Goal: Task Accomplishment & Management: Use online tool/utility

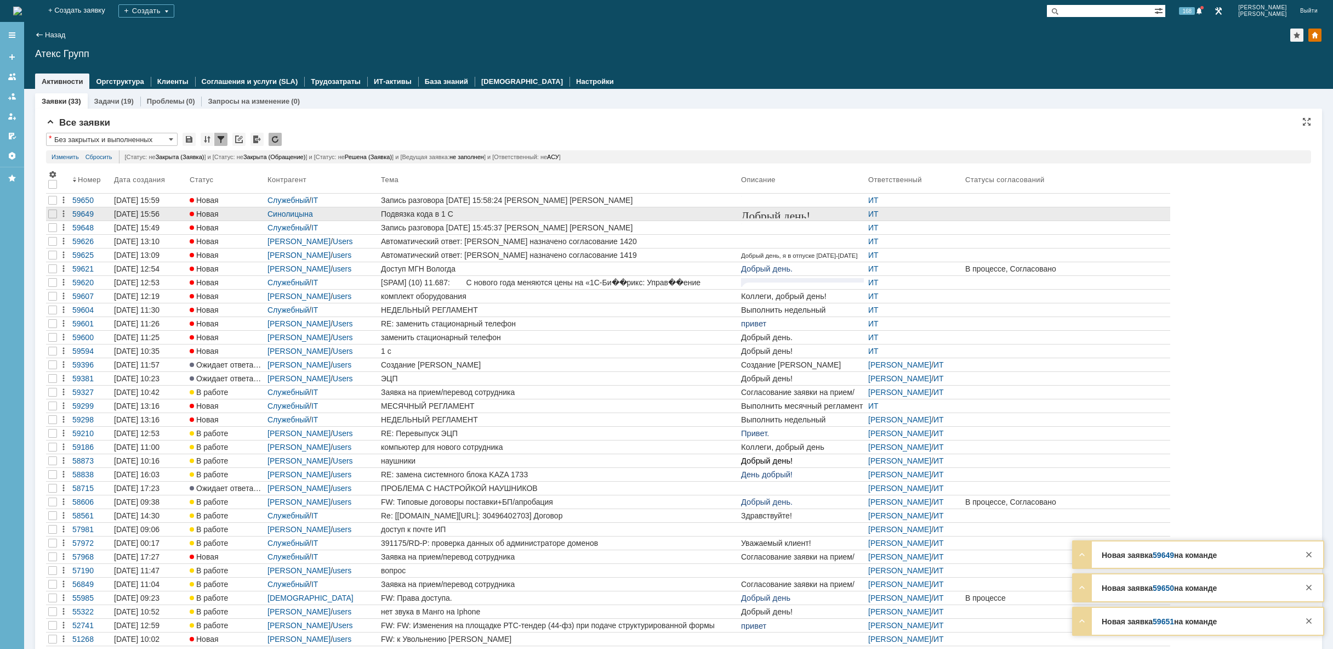
click at [503, 213] on div "Подвязка кода в 1 С" at bounding box center [559, 213] width 356 height 9
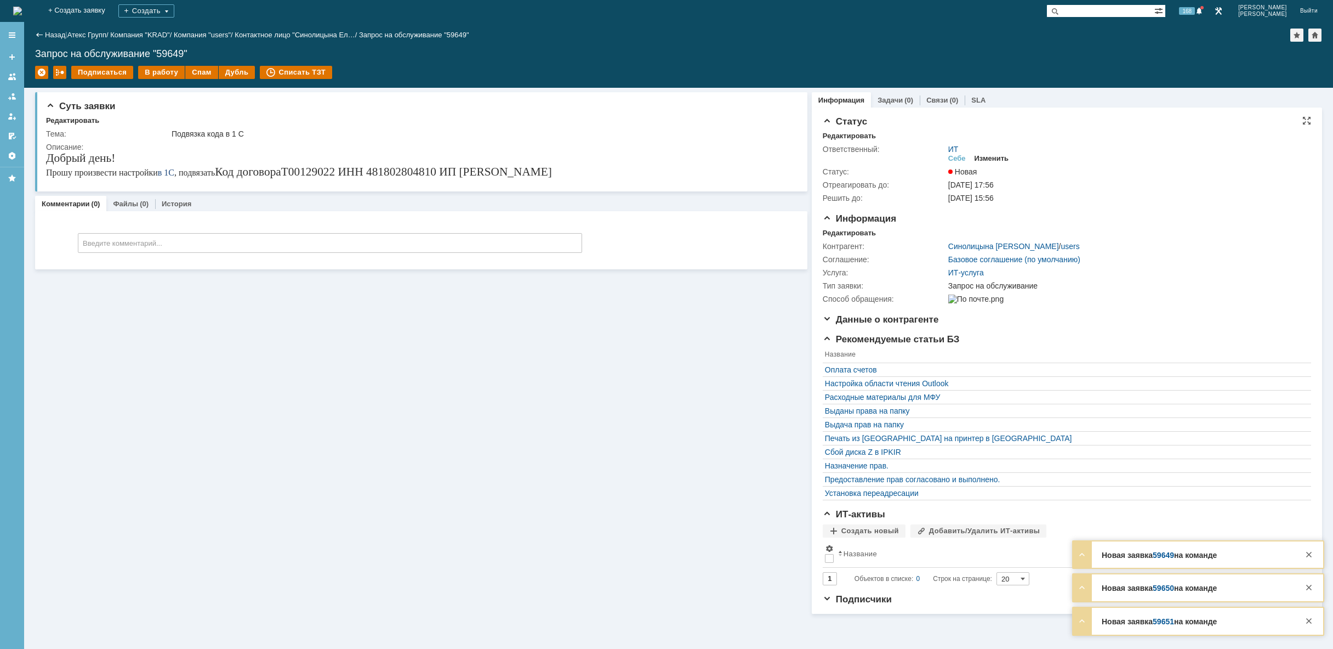
click at [1002, 157] on div "Изменить" at bounding box center [992, 158] width 35 height 9
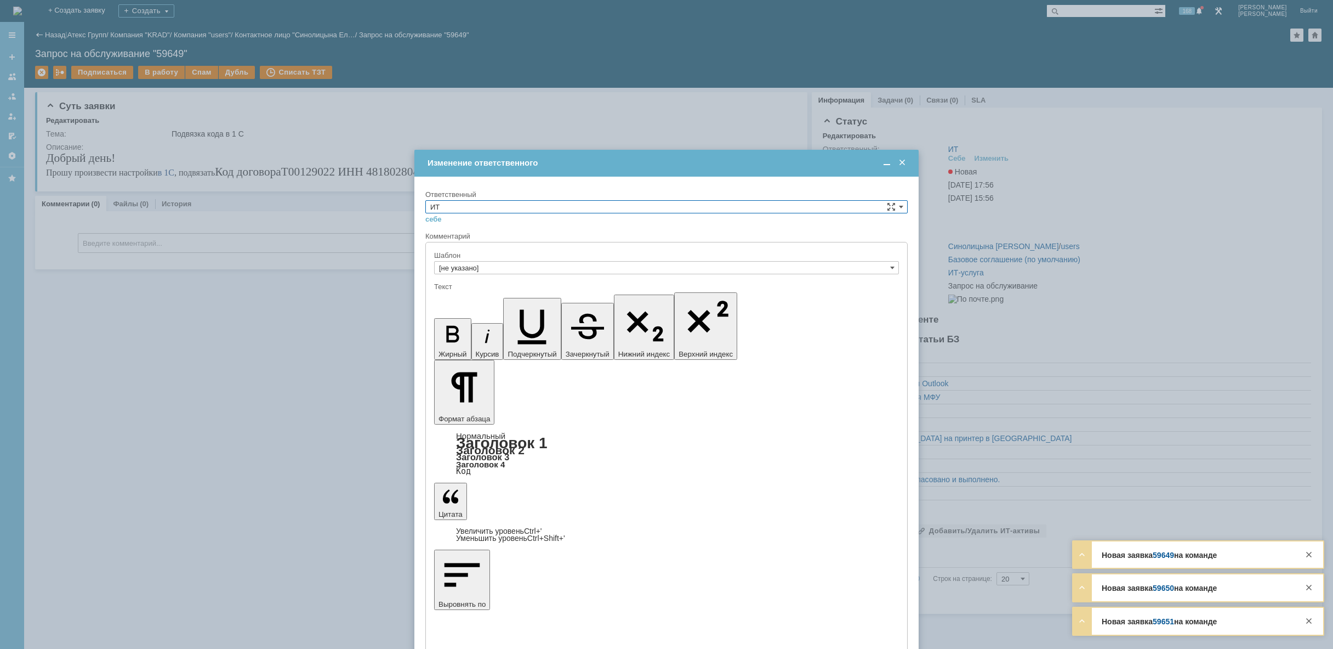
click at [679, 204] on input "ИТ" at bounding box center [666, 206] width 482 height 13
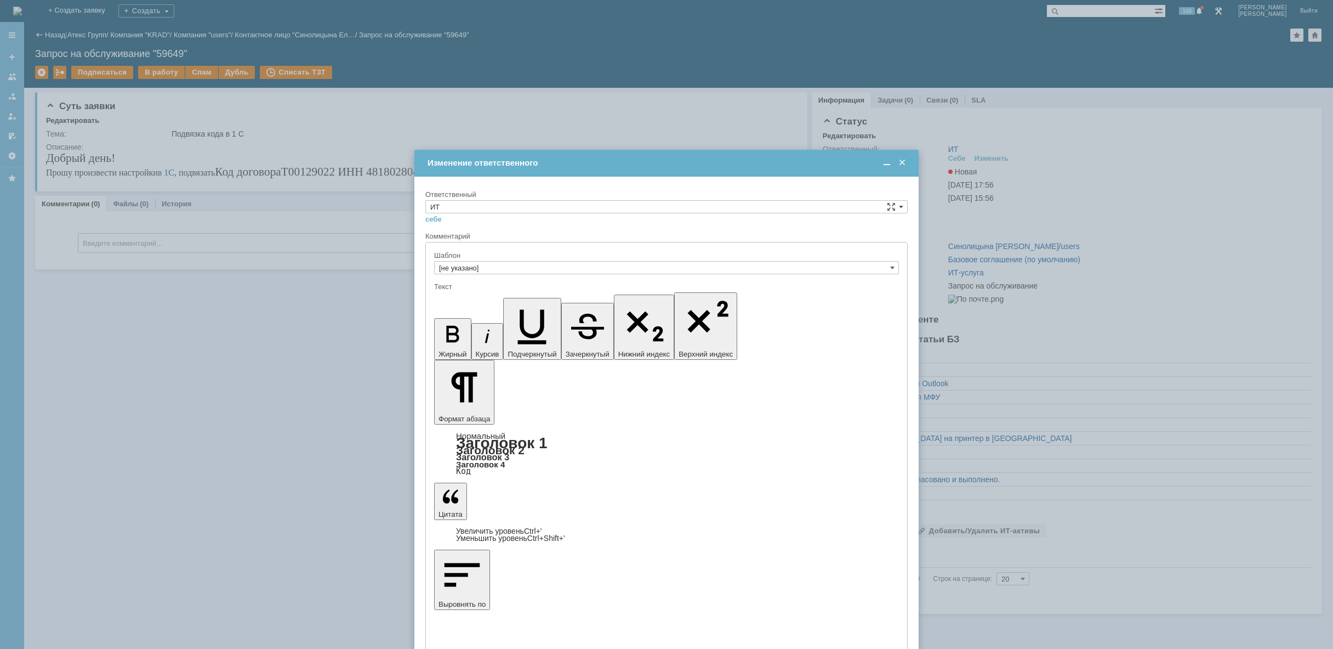
drag, startPoint x: 525, startPoint y: 287, endPoint x: 524, endPoint y: 294, distance: 7.2
click at [524, 289] on span "[PERSON_NAME]" at bounding box center [666, 284] width 473 height 9
click at [902, 207] on span at bounding box center [901, 206] width 4 height 9
click at [531, 303] on div "АСУ" at bounding box center [666, 297] width 481 height 12
type input "АСУ"
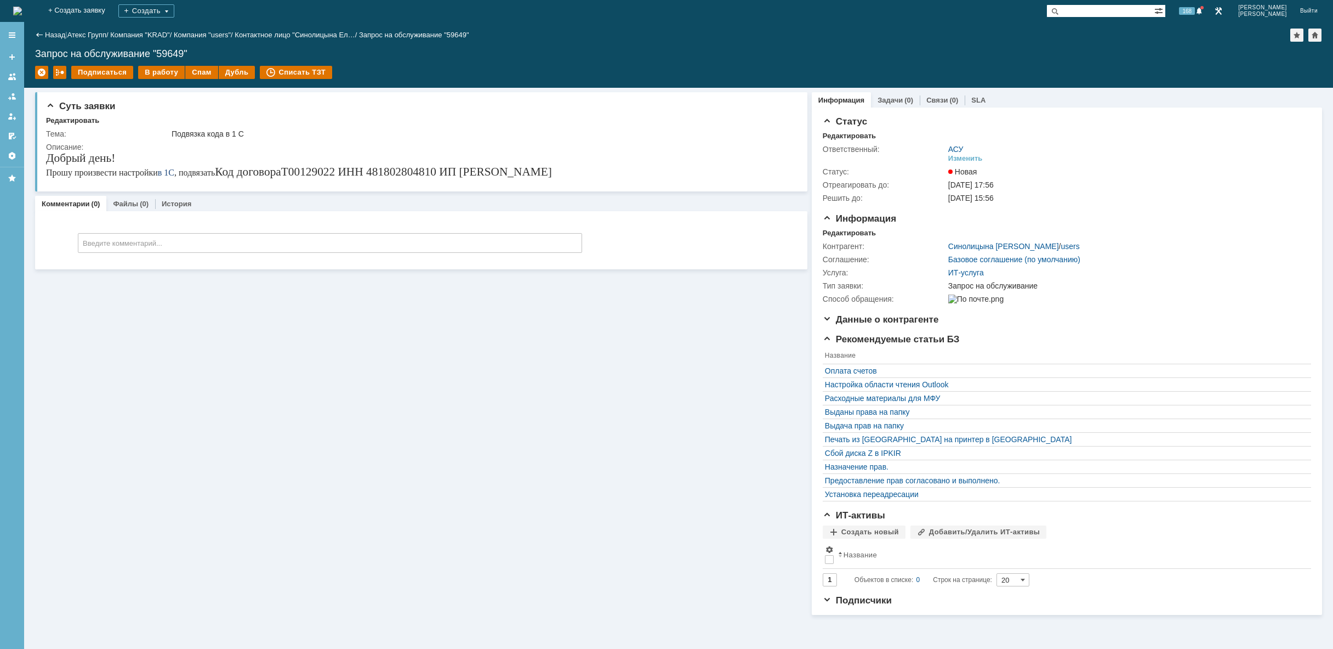
click at [22, 7] on img at bounding box center [17, 11] width 9 height 9
